Goal: Obtain resource: Obtain resource

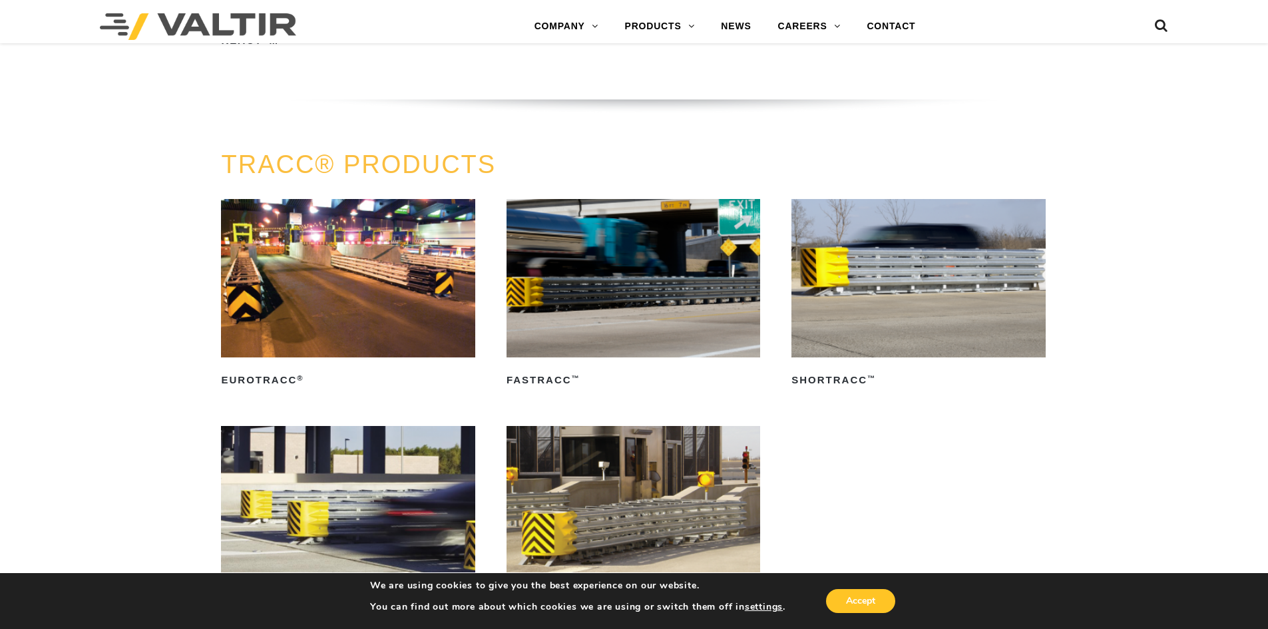
scroll to position [2196, 0]
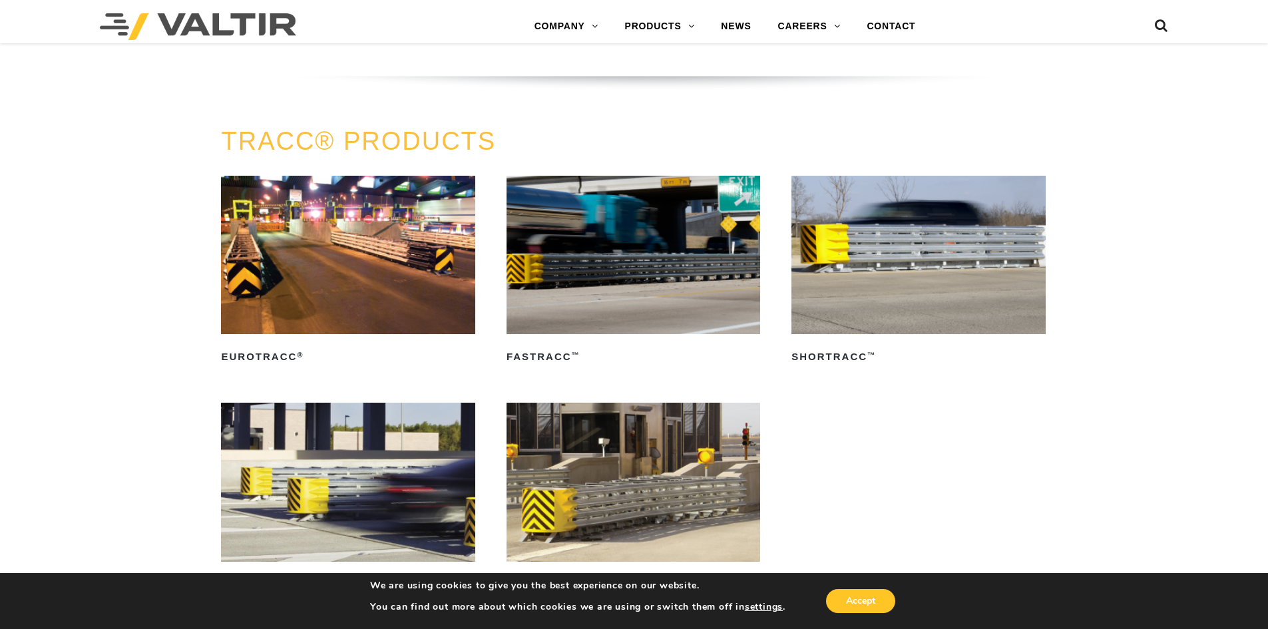
click at [347, 270] on img at bounding box center [348, 255] width 254 height 158
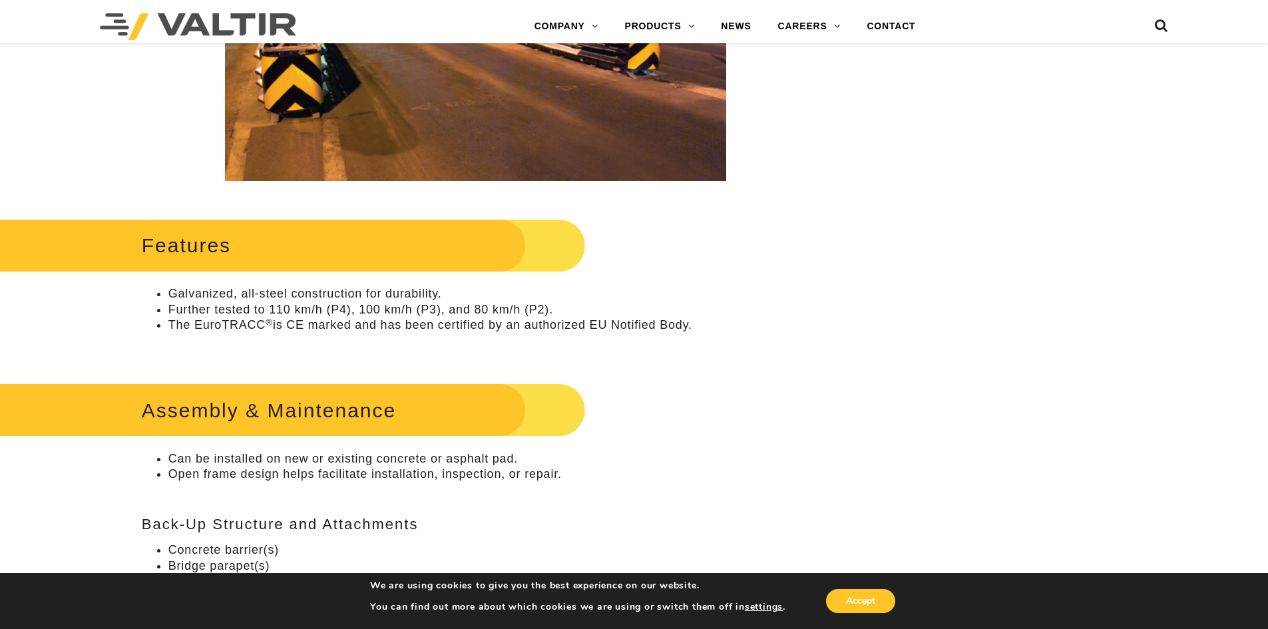
scroll to position [466, 0]
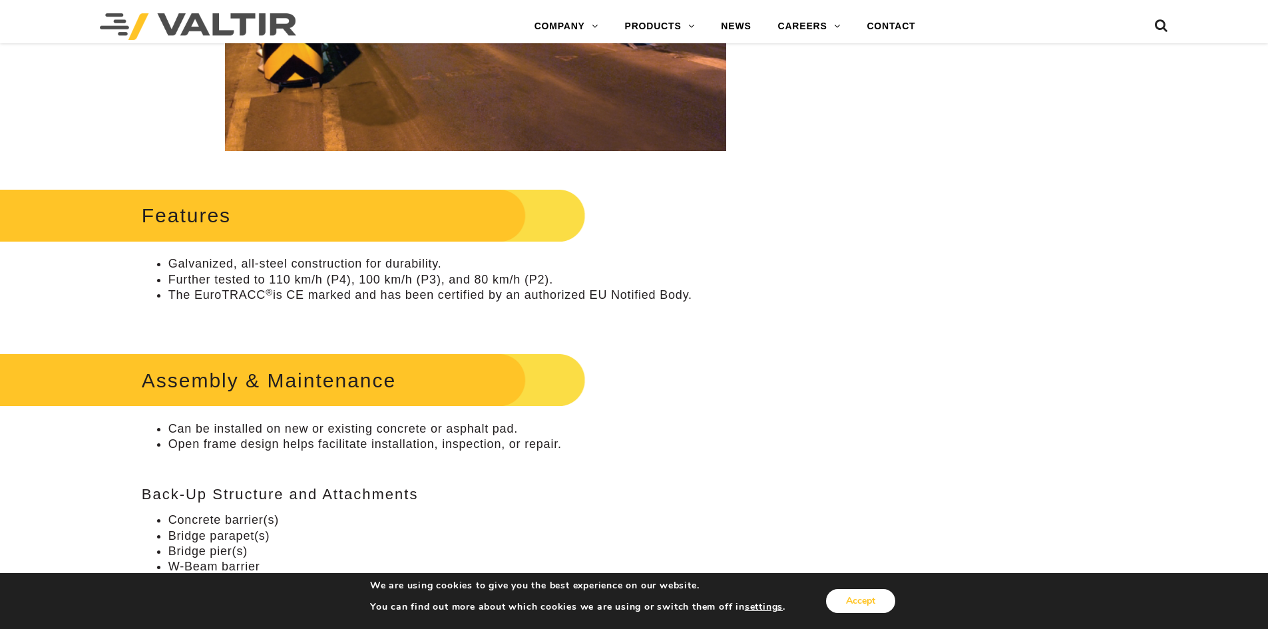
click at [883, 603] on button "Accept" at bounding box center [860, 601] width 69 height 24
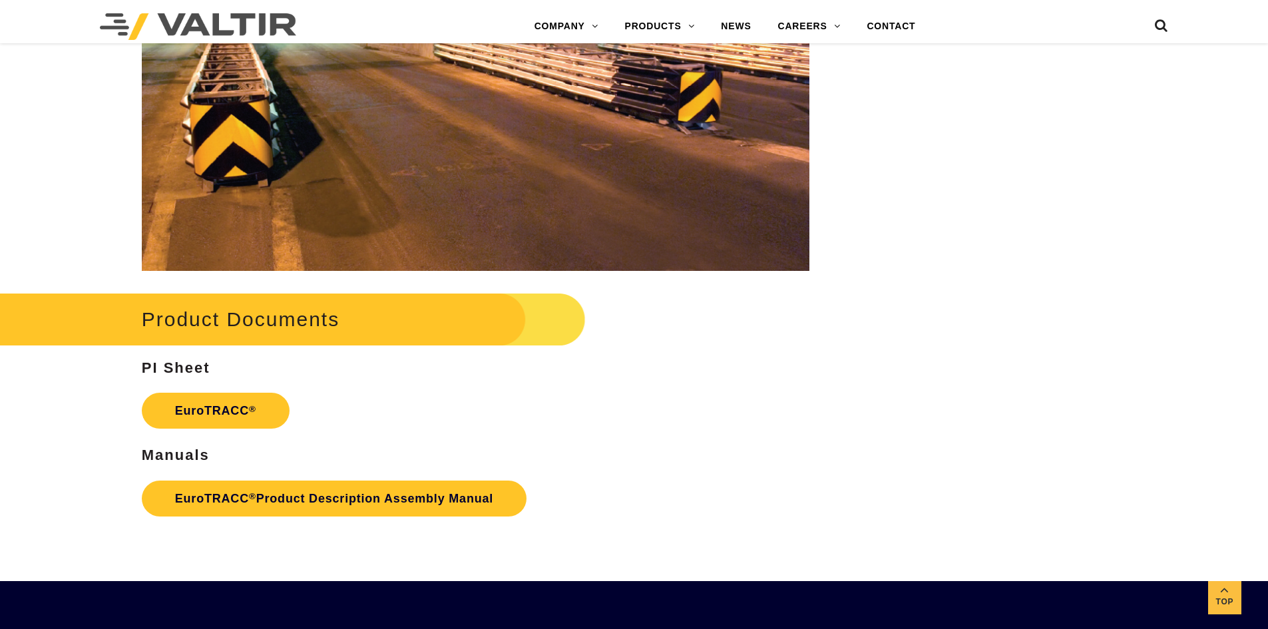
scroll to position [1797, 0]
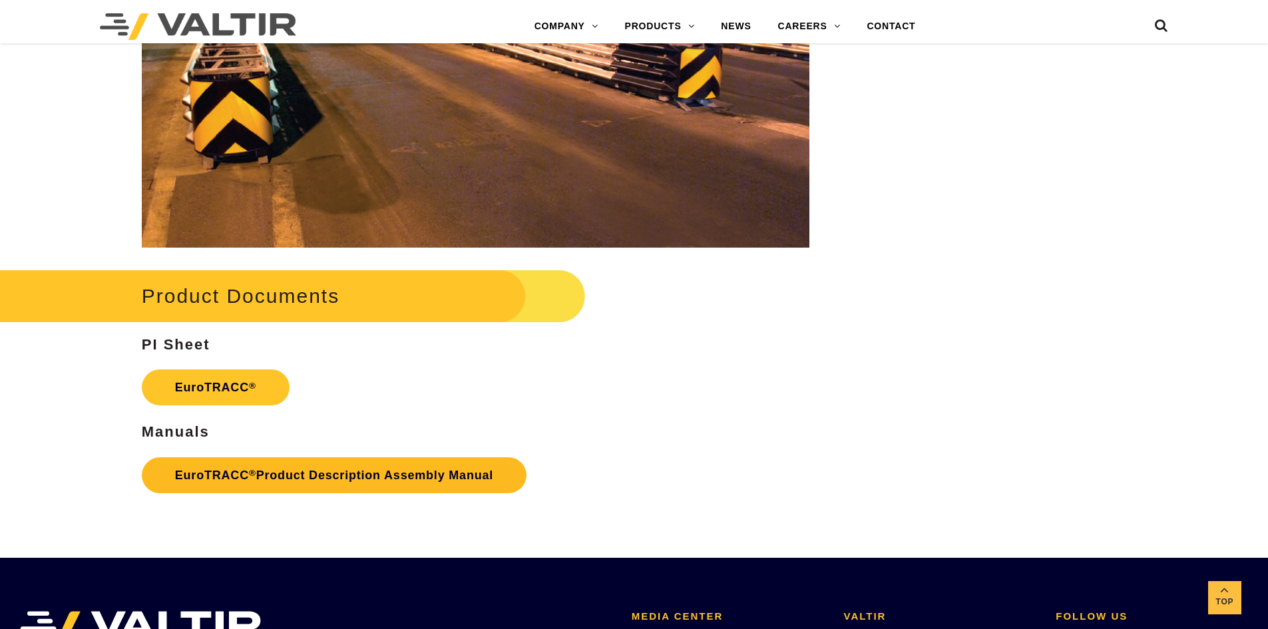
click at [352, 481] on link "EuroTRACC ® Product Description Assembly Manual" at bounding box center [334, 475] width 385 height 36
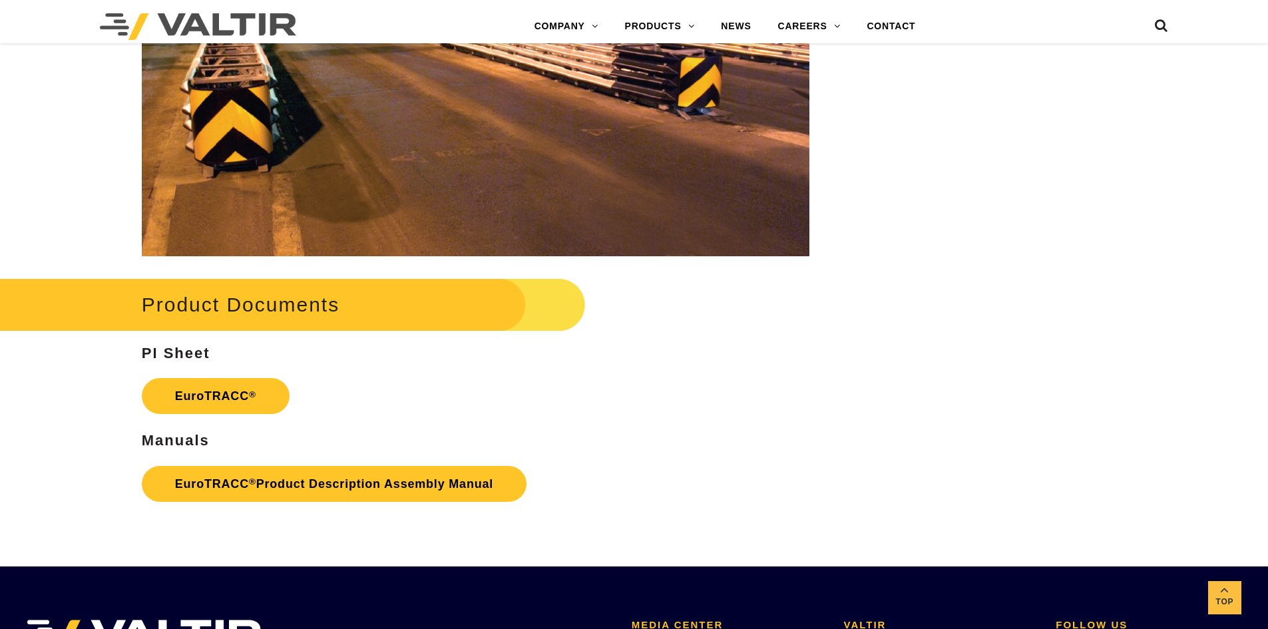
scroll to position [1802, 0]
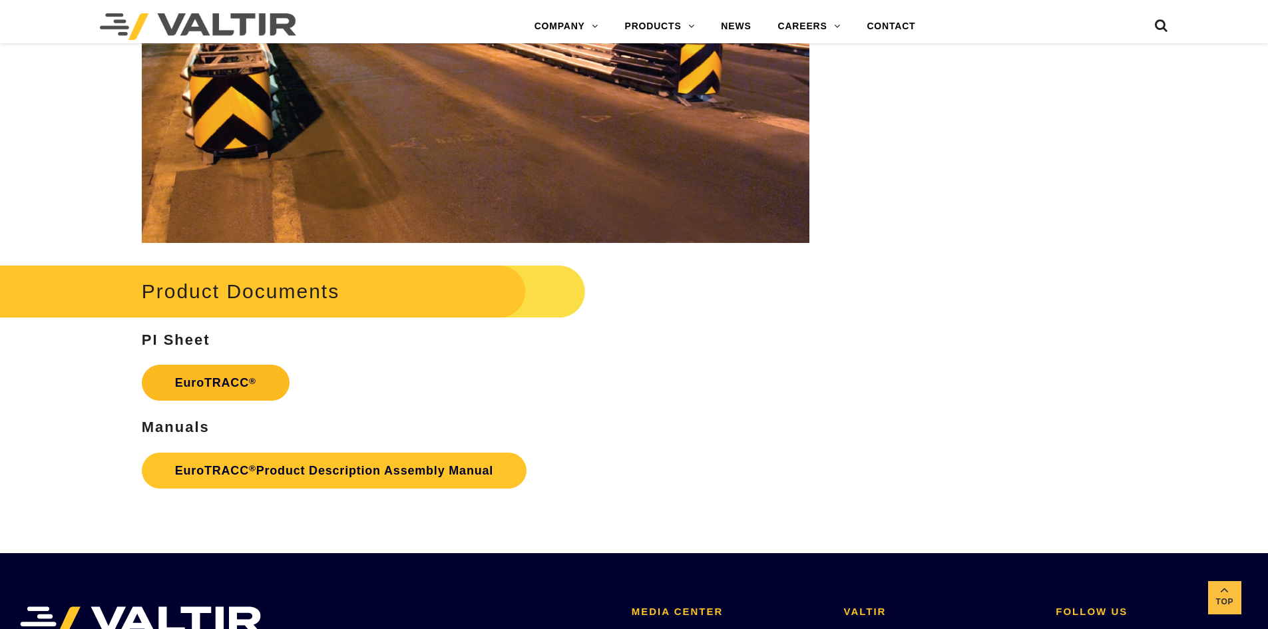
click at [194, 375] on link "EuroTRACC ®" at bounding box center [216, 383] width 148 height 36
